Goal: Communication & Community: Share content

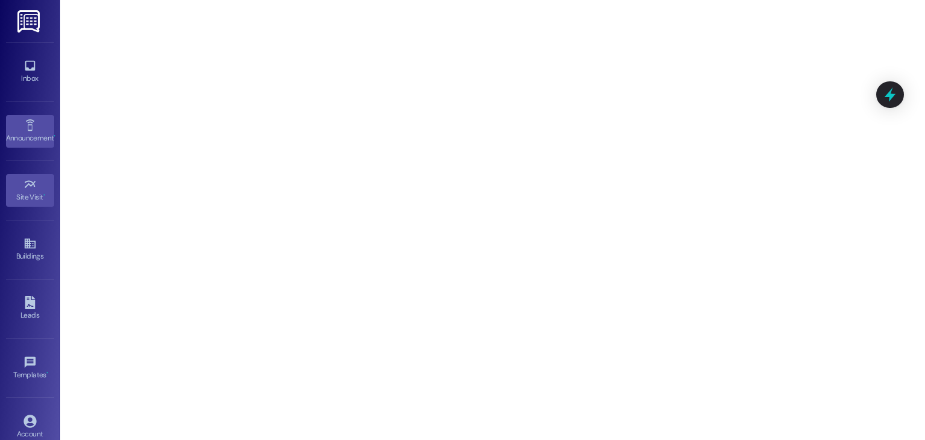
click at [36, 135] on div "Announcement •" at bounding box center [30, 138] width 60 height 12
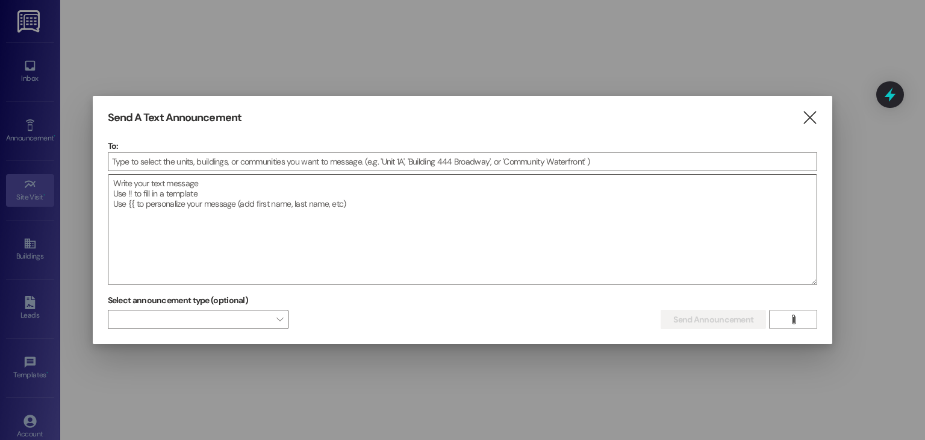
click at [199, 172] on div at bounding box center [463, 172] width 710 height 3
click at [199, 158] on input at bounding box center [462, 161] width 709 height 18
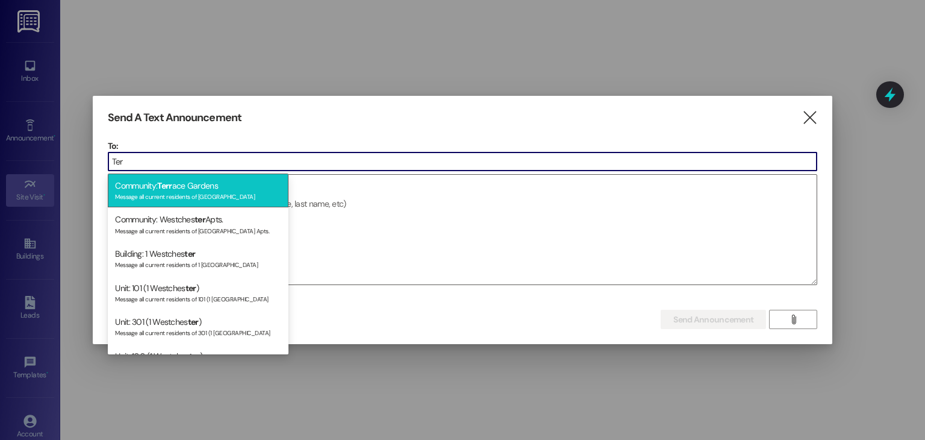
type input "Ter"
click at [200, 182] on div "Community: Terr ace Gardens Message all current residents of [GEOGRAPHIC_DATA]" at bounding box center [198, 190] width 181 height 34
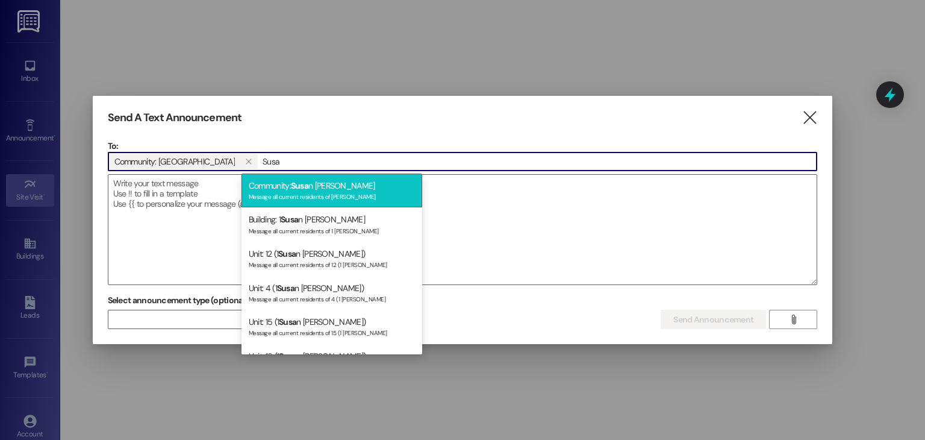
type input "Susa"
click at [308, 180] on span "Susa" at bounding box center [299, 185] width 17 height 11
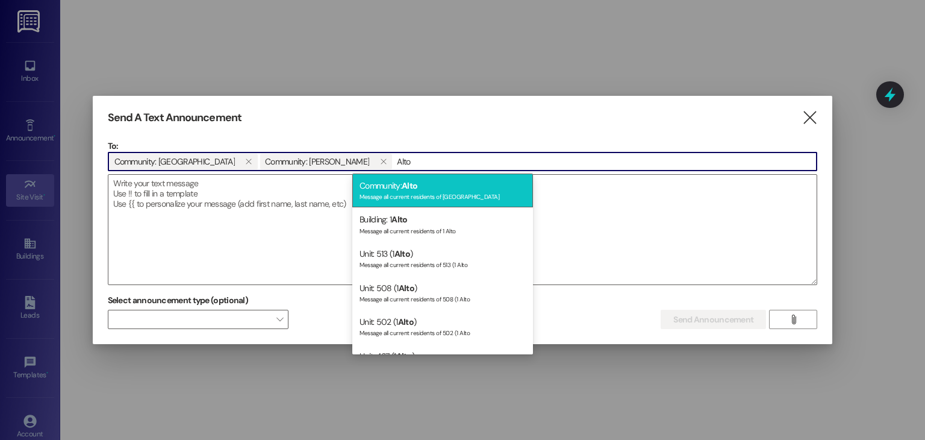
type input "Alto"
click at [397, 179] on div "Community: Alto Message all current residents of [GEOGRAPHIC_DATA]" at bounding box center [442, 190] width 181 height 34
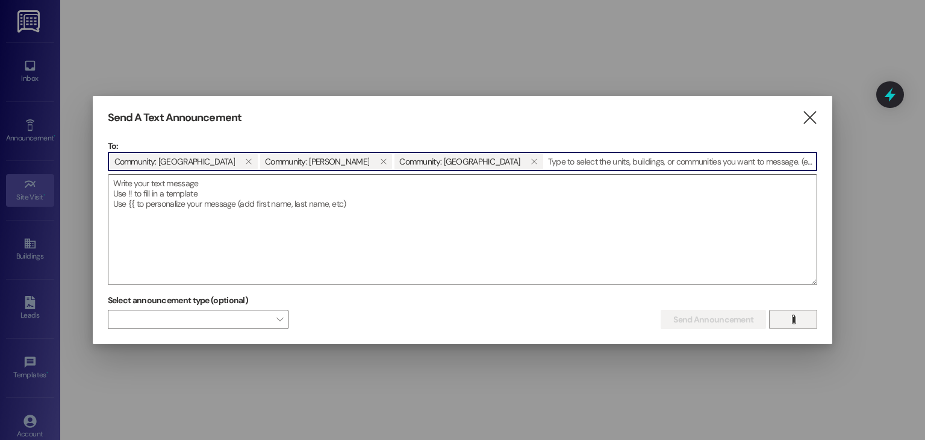
click at [790, 314] on icon "" at bounding box center [793, 319] width 9 height 10
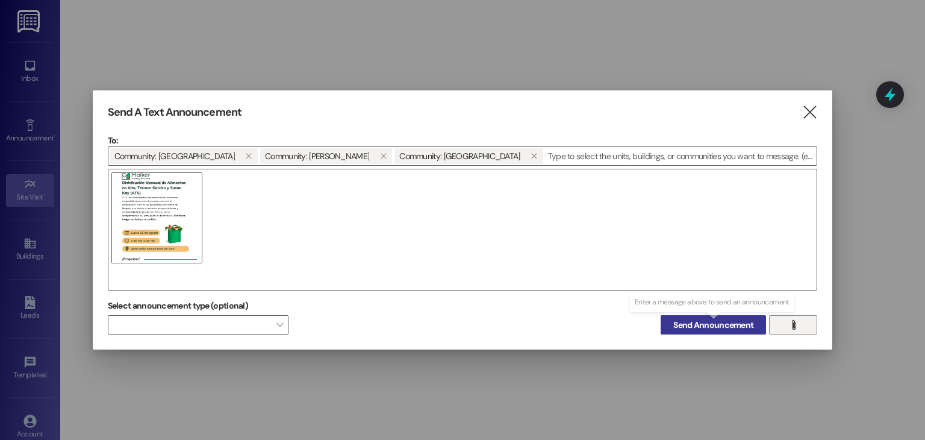
click at [749, 325] on span "Send Announcement" at bounding box center [713, 325] width 80 height 13
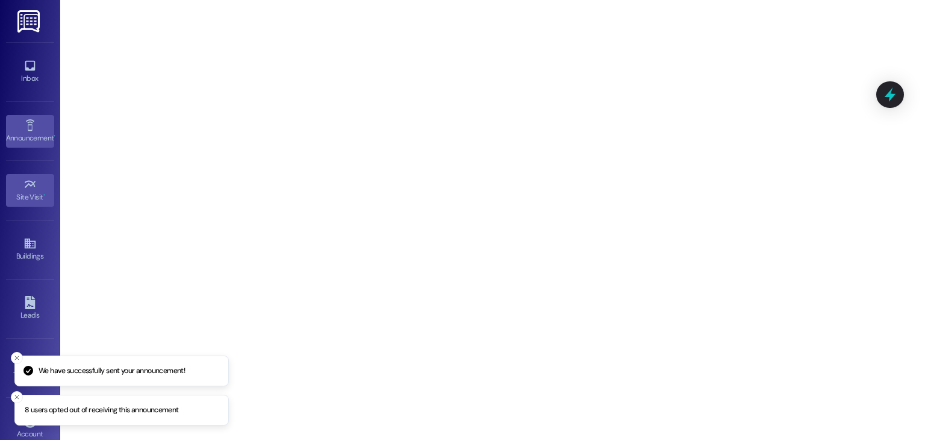
click at [42, 136] on div "Announcement •" at bounding box center [30, 138] width 60 height 12
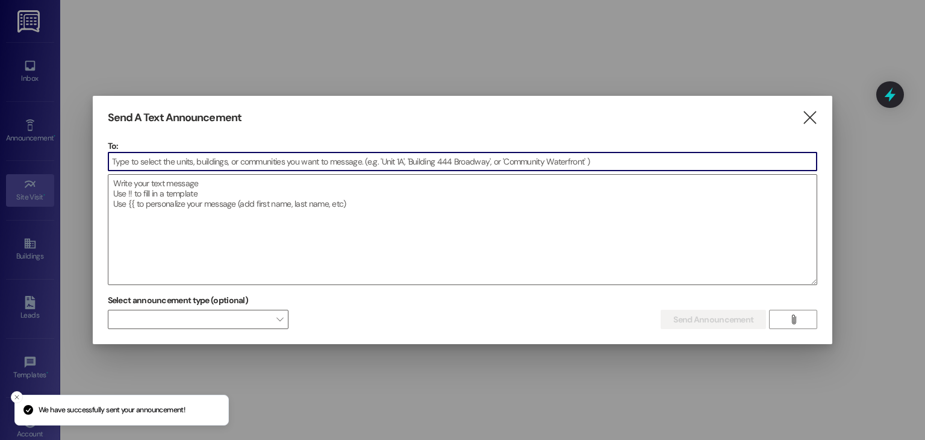
click at [169, 165] on input at bounding box center [462, 161] width 709 height 18
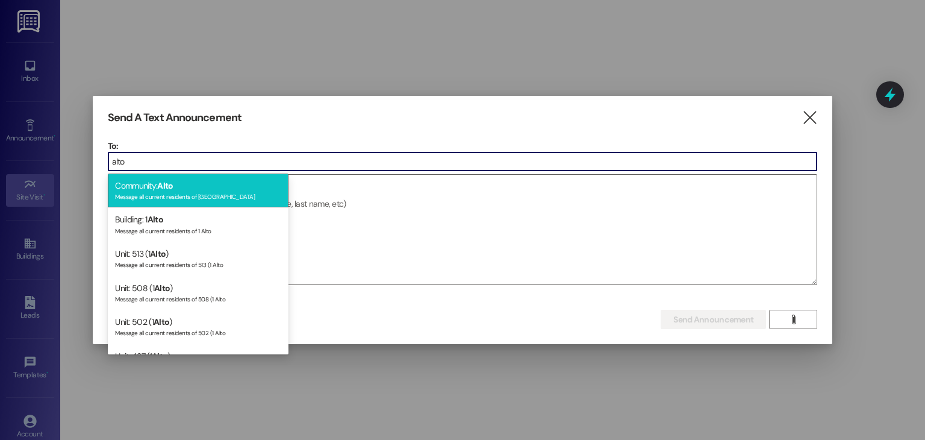
type input "alto"
click at [171, 193] on div "Message all current residents of [GEOGRAPHIC_DATA]" at bounding box center [198, 195] width 166 height 10
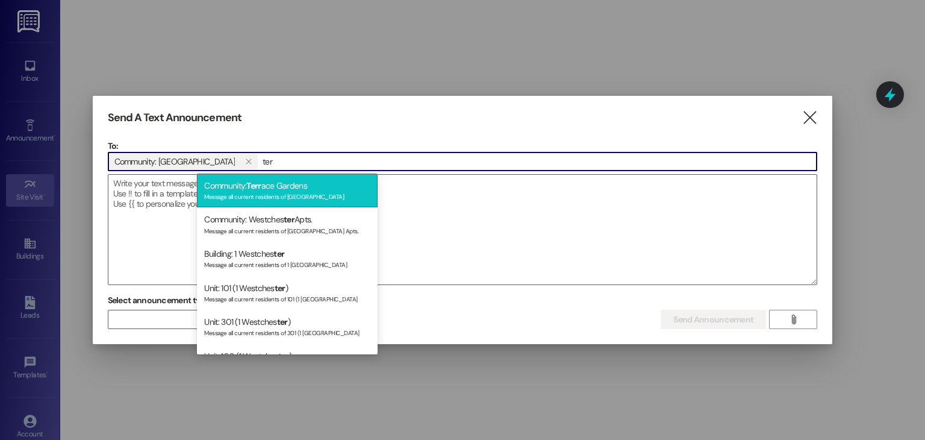
type input "ter"
click at [217, 191] on div "Message all current residents of [GEOGRAPHIC_DATA]" at bounding box center [287, 195] width 166 height 10
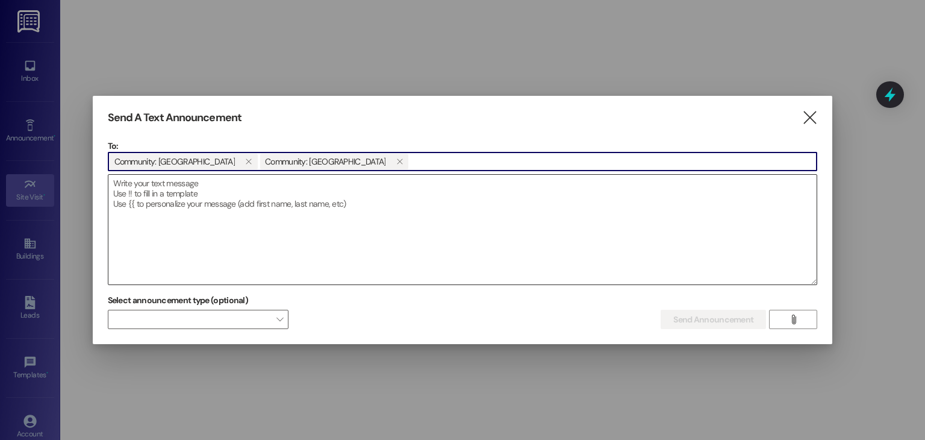
type input "a"
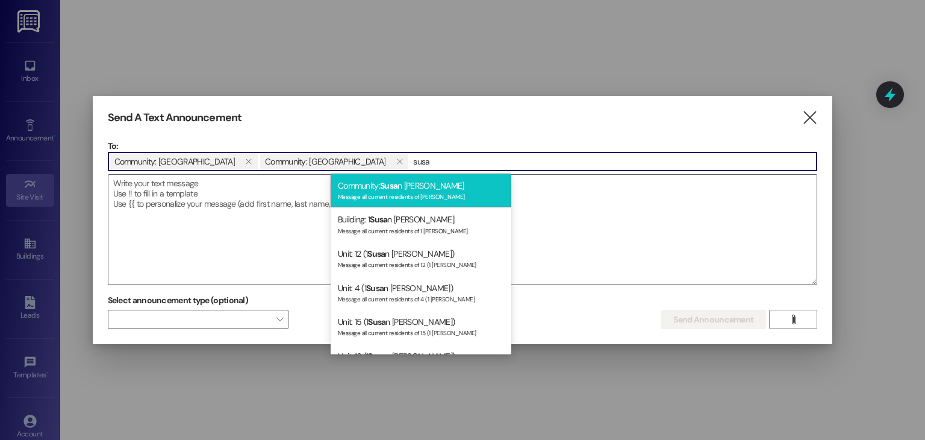
type input "susa"
click at [398, 188] on span "Susa" at bounding box center [388, 185] width 17 height 11
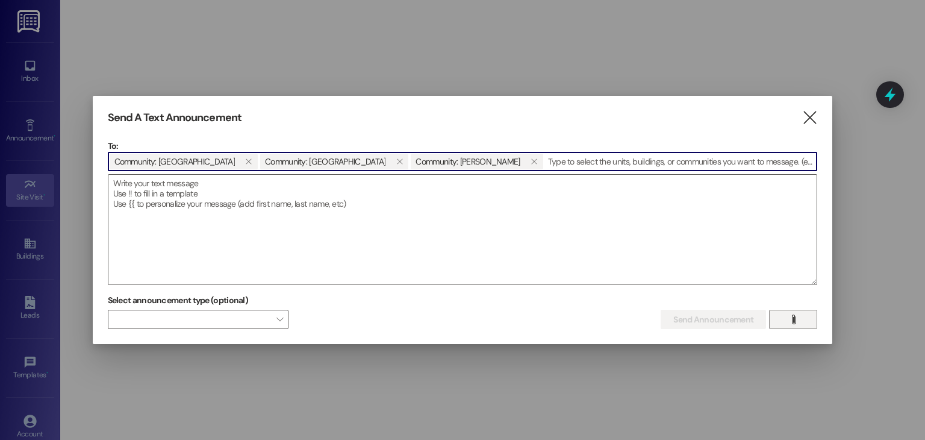
click at [791, 311] on span "" at bounding box center [794, 319] width 14 height 18
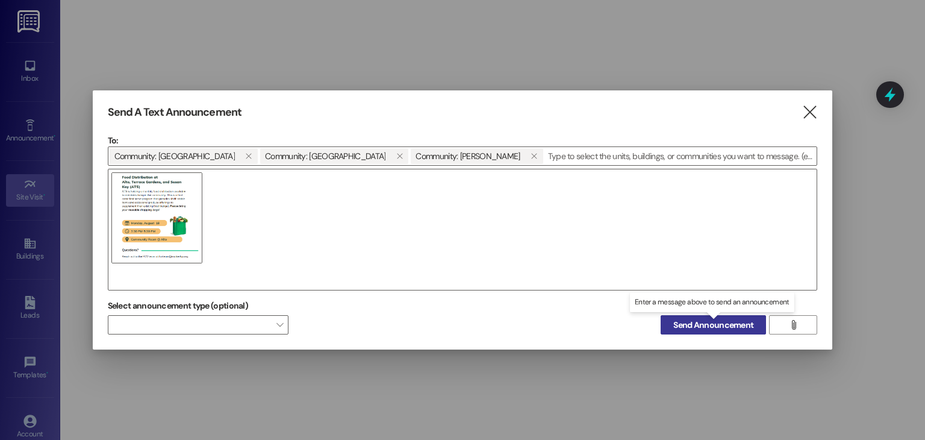
click at [743, 325] on span "Send Announcement" at bounding box center [713, 325] width 80 height 13
